Goal: Complete application form: Complete application form

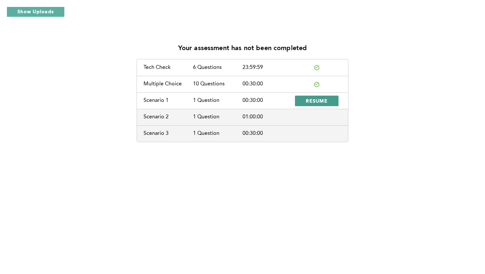
click at [318, 100] on span "RESUME" at bounding box center [317, 101] width 22 height 6
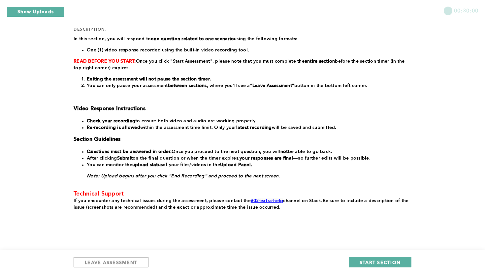
scroll to position [93, 0]
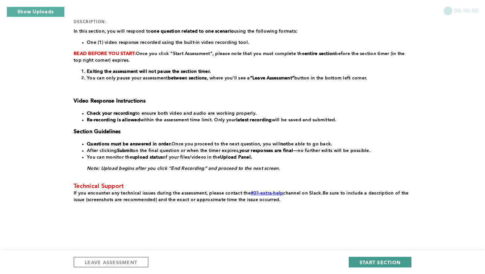
click at [369, 261] on span "START SECTION" at bounding box center [379, 262] width 41 height 6
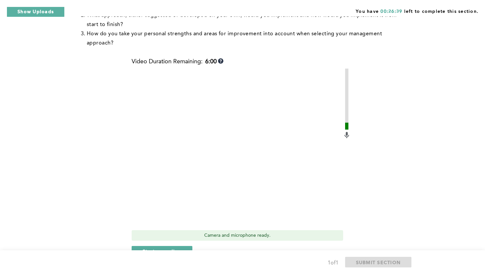
scroll to position [171, 0]
click at [163, 248] on span "Start recording" at bounding box center [161, 251] width 39 height 6
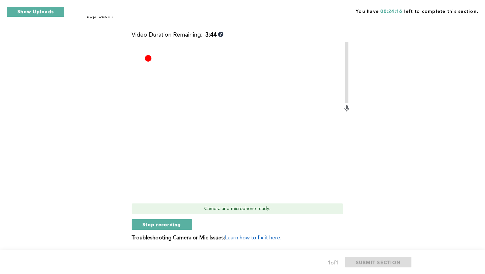
scroll to position [203, 0]
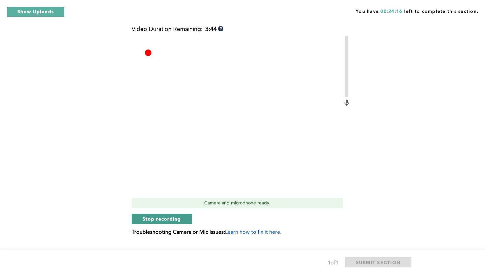
click at [168, 214] on button "Stop recording" at bounding box center [162, 219] width 60 height 11
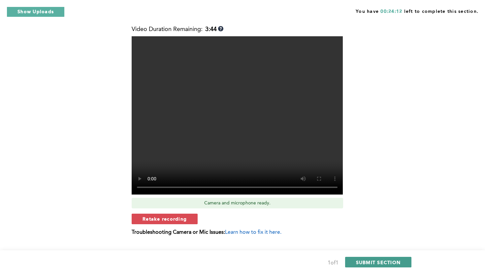
click at [360, 259] on span "SUBMIT SECTION" at bounding box center [378, 262] width 45 height 6
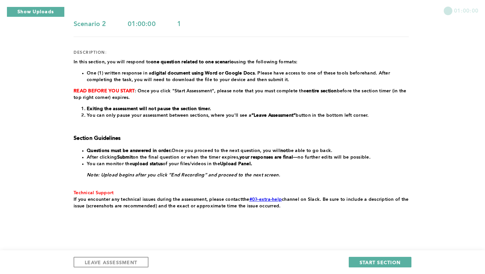
scroll to position [69, 0]
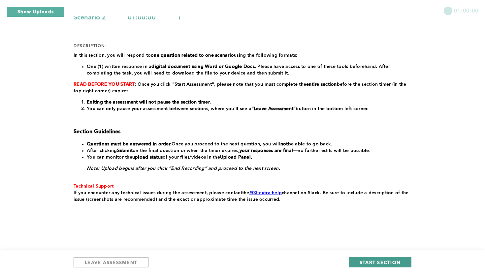
click at [373, 263] on span "START SECTION" at bounding box center [379, 262] width 41 height 6
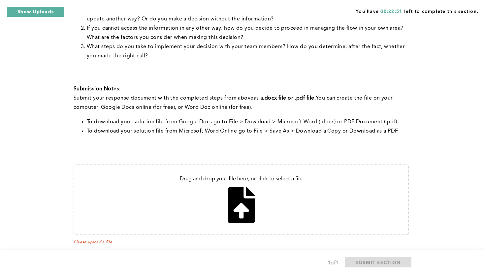
scroll to position [218, 0]
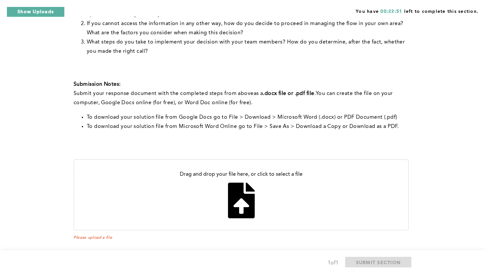
click at [231, 193] on input "file" at bounding box center [241, 195] width 334 height 70
type input "C:\fakepath\scenario-1.docx"
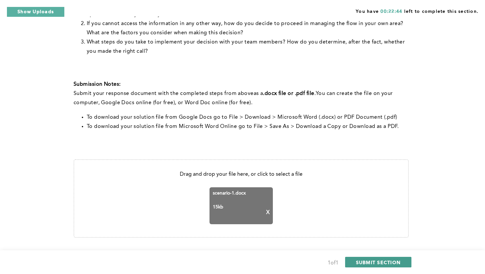
click at [365, 261] on span "SUBMIT SECTION" at bounding box center [378, 262] width 45 height 6
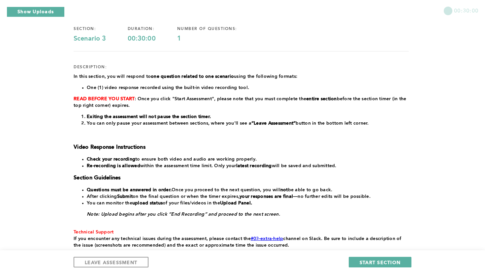
scroll to position [52, 0]
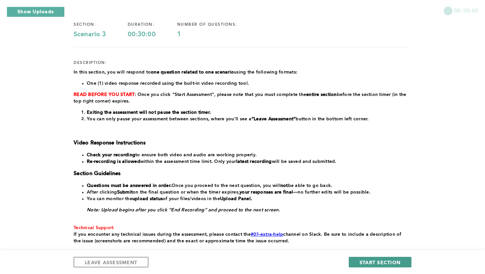
click at [366, 265] on button "START SECTION" at bounding box center [380, 262] width 63 height 11
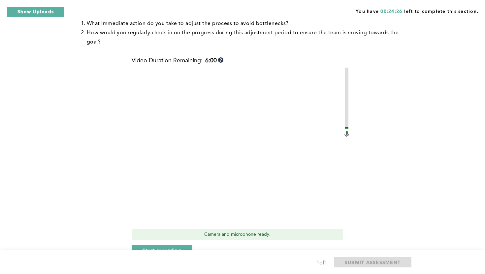
scroll to position [147, 0]
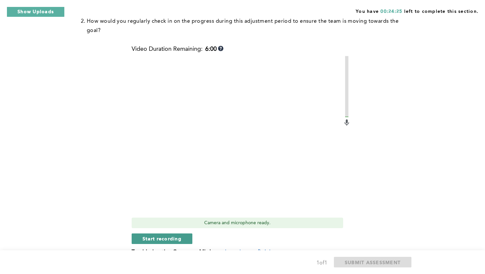
click at [174, 241] on span "Start recording" at bounding box center [161, 238] width 39 height 6
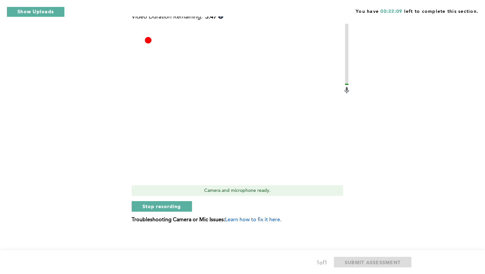
scroll to position [181, 0]
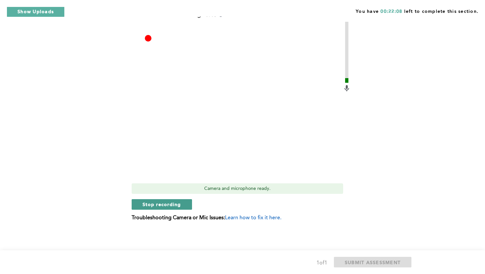
click at [175, 205] on span "Stop recording" at bounding box center [161, 204] width 39 height 6
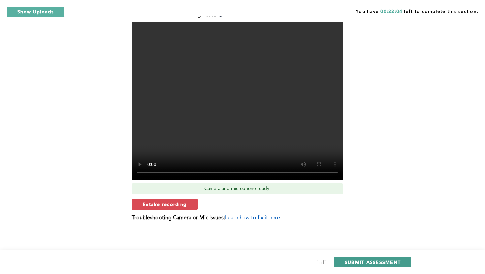
click at [352, 263] on span "SUBMIT ASSESSMENT" at bounding box center [373, 262] width 56 height 6
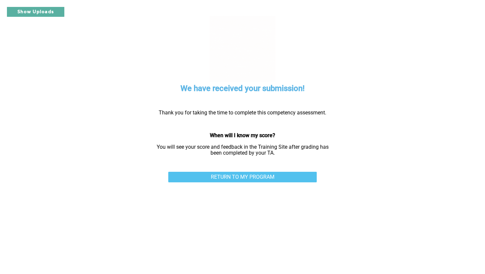
click at [261, 174] on link "RETURN TO MY PROGRAM" at bounding box center [242, 177] width 148 height 11
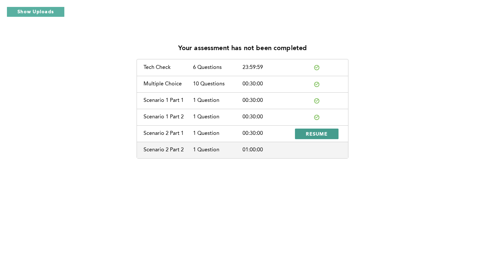
click at [330, 129] on button "RESUME" at bounding box center [317, 134] width 44 height 11
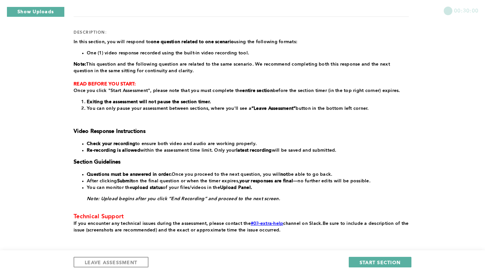
scroll to position [112, 0]
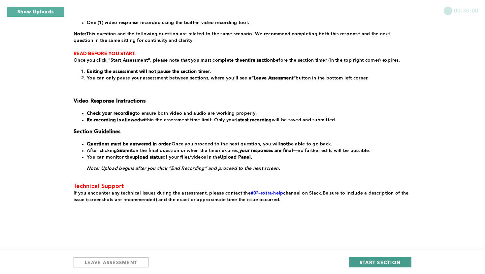
click at [378, 265] on span "START SECTION" at bounding box center [379, 262] width 41 height 6
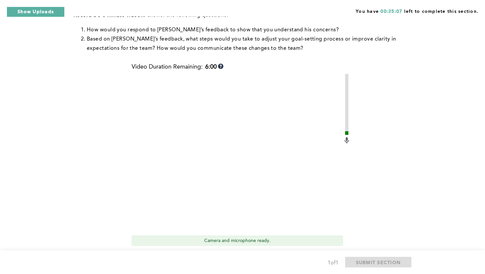
scroll to position [163, 0]
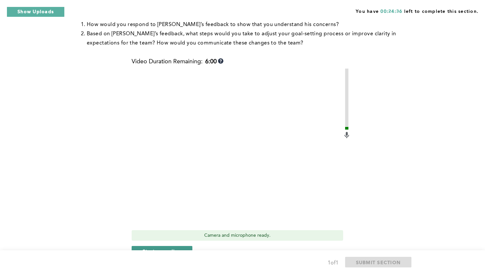
click at [165, 247] on button "Start recording" at bounding box center [162, 251] width 61 height 11
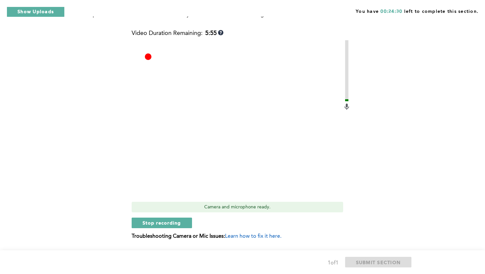
scroll to position [203, 0]
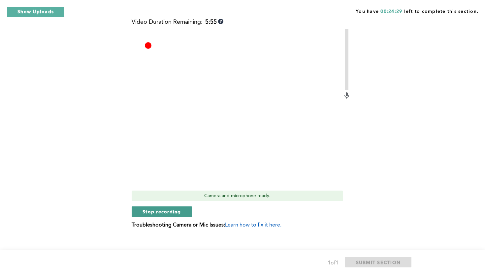
click at [165, 214] on span "Stop recording" at bounding box center [161, 211] width 39 height 6
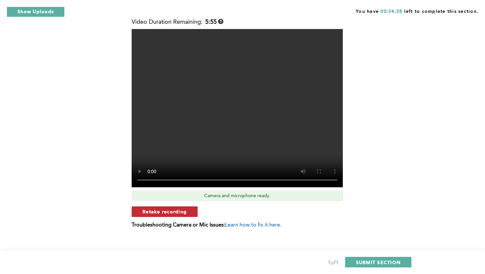
click at [168, 213] on span "Retake recording" at bounding box center [164, 211] width 44 height 6
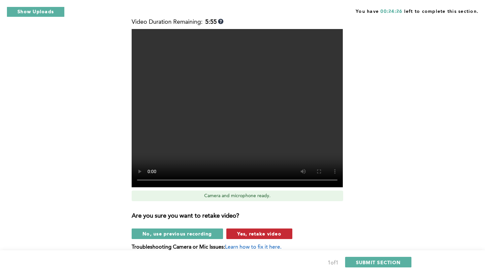
click at [256, 233] on span "Yes, retake video" at bounding box center [259, 233] width 44 height 6
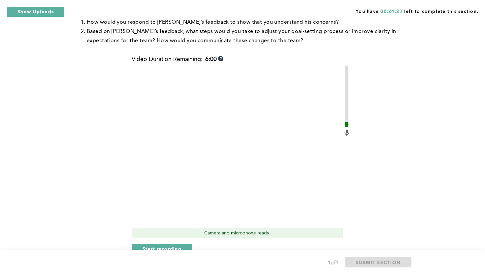
scroll to position [176, 0]
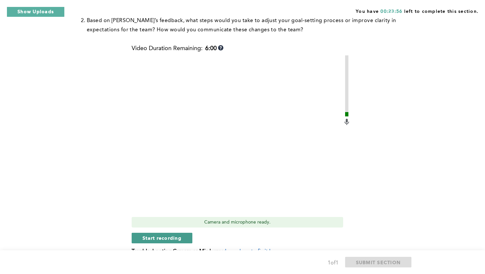
click at [155, 234] on button "Start recording" at bounding box center [162, 238] width 61 height 11
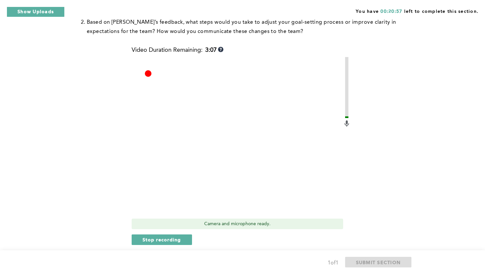
scroll to position [175, 0]
click at [165, 242] on span "Stop recording" at bounding box center [161, 239] width 39 height 6
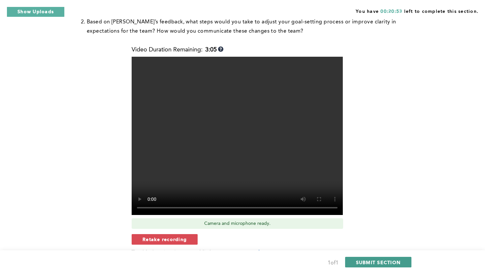
click at [363, 264] on span "SUBMIT SECTION" at bounding box center [378, 262] width 45 height 6
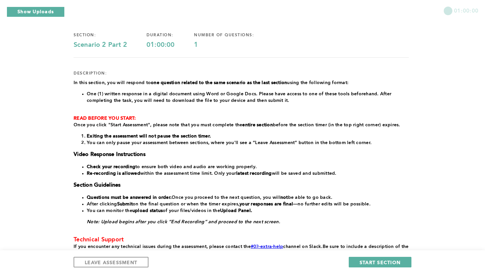
scroll to position [45, 0]
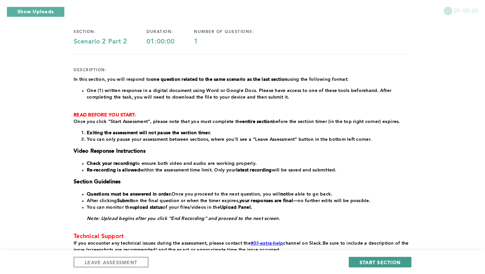
click at [369, 261] on span "START SECTION" at bounding box center [379, 262] width 41 height 6
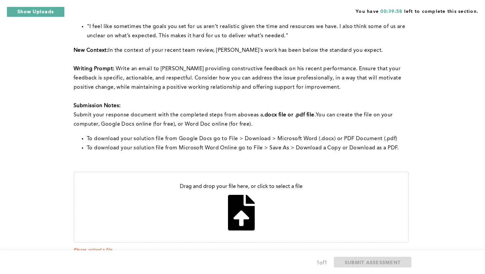
scroll to position [117, 0]
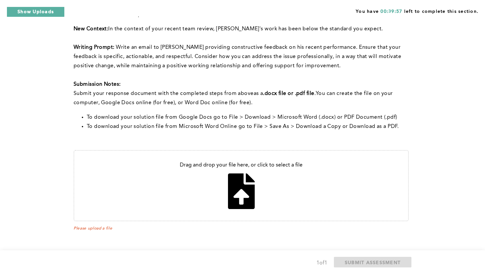
click at [241, 179] on input "file" at bounding box center [241, 186] width 334 height 70
type input "C:\fakepath\scenario-3.docx"
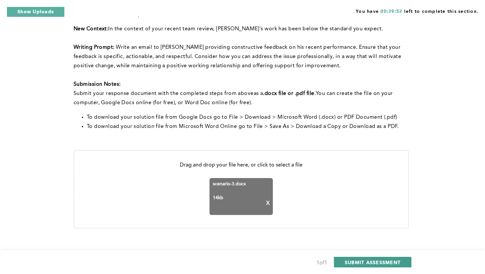
click at [363, 259] on span "SUBMIT ASSESSMENT" at bounding box center [373, 262] width 56 height 6
